Goal: Task Accomplishment & Management: Manage account settings

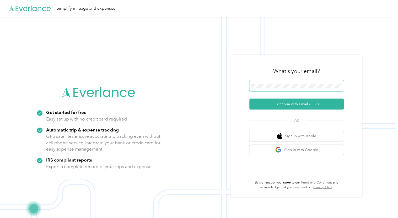
click at [275, 98] on form "Continue with Email / SSO" at bounding box center [296, 94] width 94 height 29
click at [278, 102] on button "Continue with Email / SSO" at bounding box center [296, 104] width 94 height 11
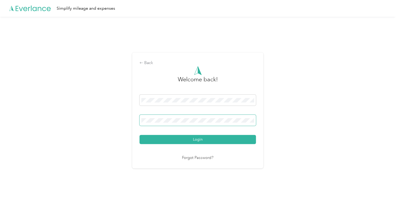
click at [162, 122] on span at bounding box center [197, 120] width 116 height 11
click at [139, 135] on button "Login" at bounding box center [197, 139] width 116 height 9
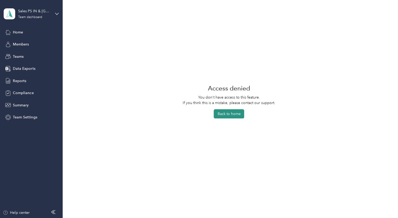
click at [227, 116] on button "Back to home" at bounding box center [228, 113] width 30 height 9
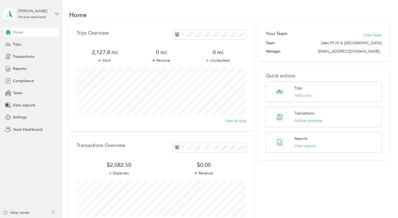
click at [53, 14] on div "[PERSON_NAME] Personal dashboard" at bounding box center [31, 14] width 55 height 18
click at [32, 46] on div "Team dashboard Personal dashboard Log out" at bounding box center [59, 52] width 103 height 33
click at [56, 17] on div "[PERSON_NAME] Personal dashboard" at bounding box center [31, 14] width 55 height 18
click at [20, 43] on div "Team dashboard" at bounding box center [59, 42] width 103 height 9
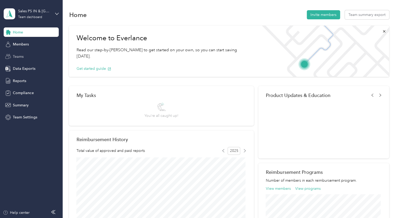
click at [19, 55] on span "Teams" at bounding box center [18, 56] width 11 height 5
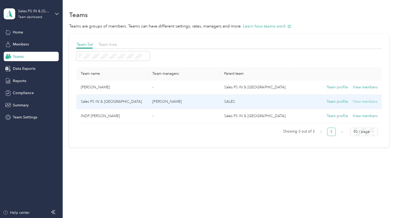
click at [368, 101] on button "View members" at bounding box center [364, 102] width 25 height 6
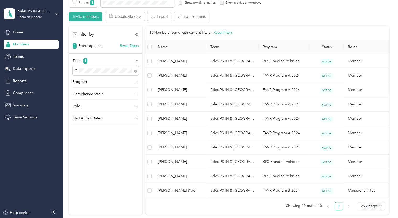
scroll to position [101, 0]
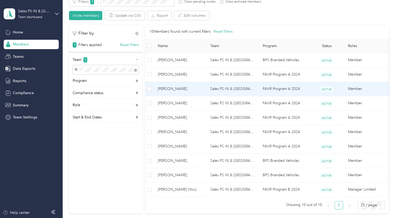
click at [177, 88] on span "[PERSON_NAME]" at bounding box center [180, 89] width 44 height 6
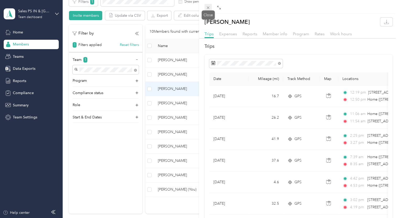
click at [207, 8] on icon at bounding box center [208, 7] width 4 height 4
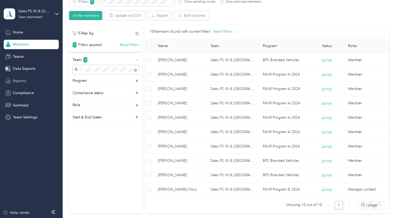
click at [20, 79] on span "Reports" at bounding box center [19, 80] width 13 height 5
